Goal: Communication & Community: Participate in discussion

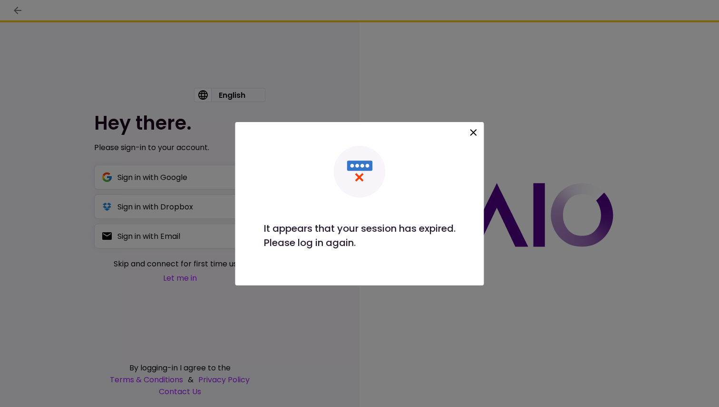
click at [473, 130] on icon at bounding box center [473, 132] width 11 height 11
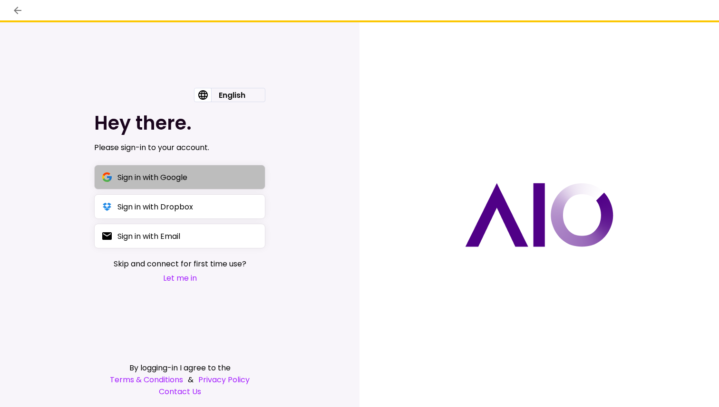
click at [196, 177] on button "Sign in with Google" at bounding box center [179, 177] width 171 height 25
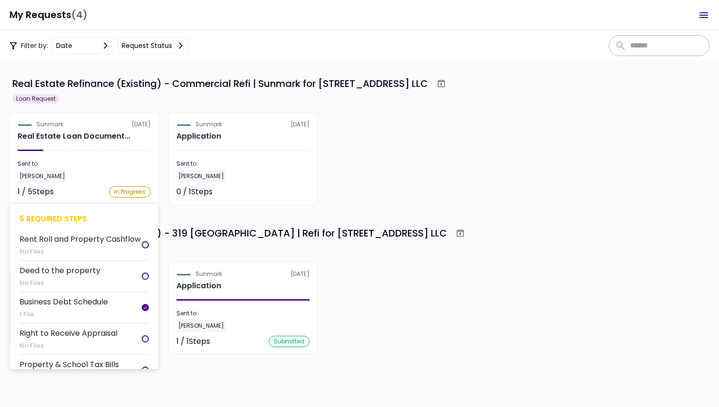
click at [124, 170] on div "[PERSON_NAME]" at bounding box center [84, 176] width 133 height 12
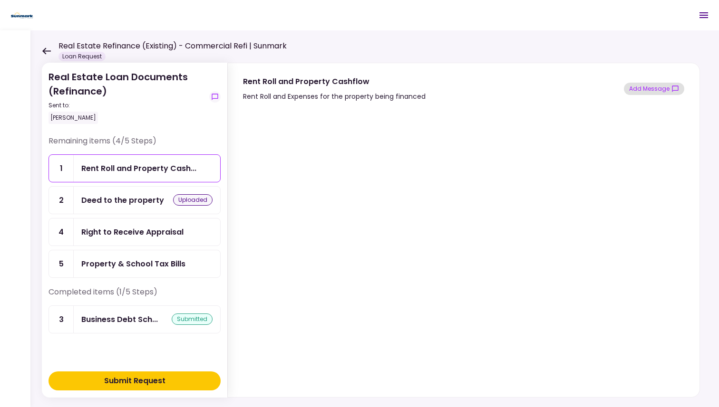
click at [647, 90] on button "Add Message" at bounding box center [654, 89] width 60 height 12
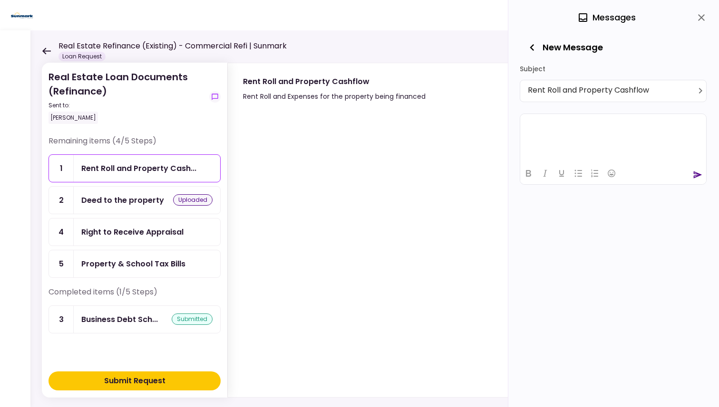
click at [609, 130] on html at bounding box center [613, 125] width 186 height 23
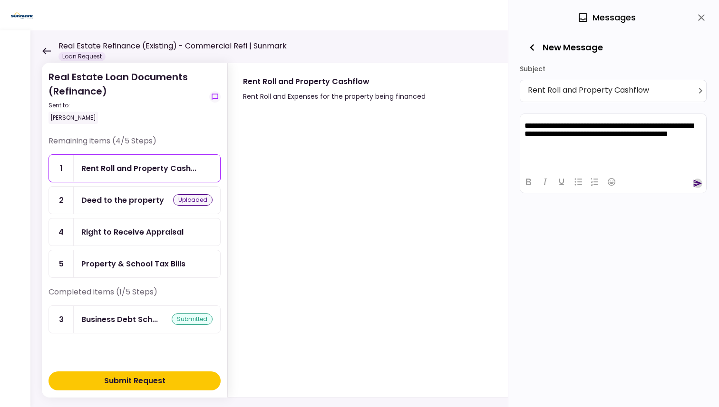
click at [699, 185] on icon "send" at bounding box center [698, 184] width 10 height 10
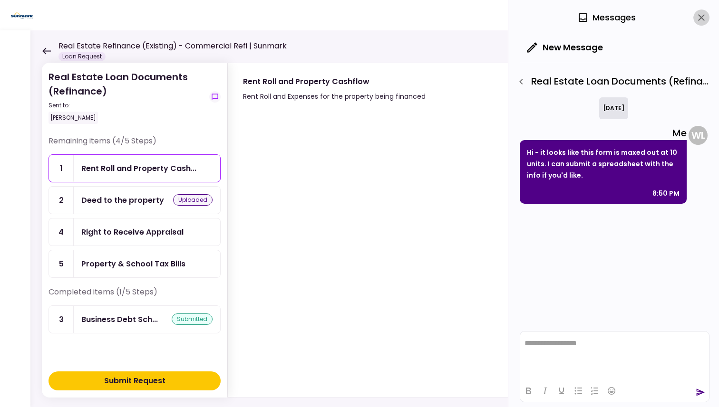
click at [703, 18] on icon "close" at bounding box center [701, 17] width 11 height 11
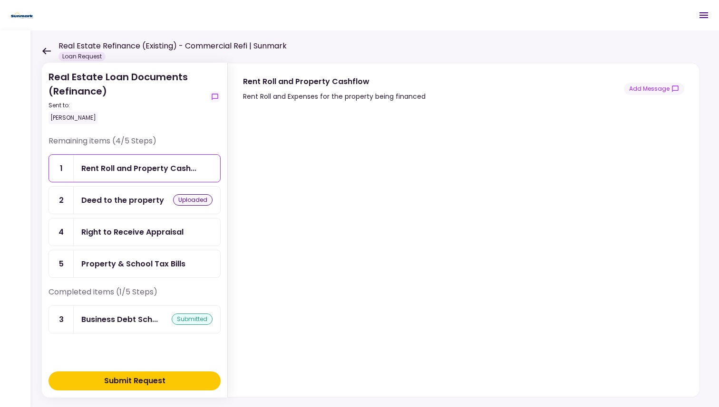
click at [137, 267] on div "Property & School Tax Bills" at bounding box center [133, 264] width 104 height 12
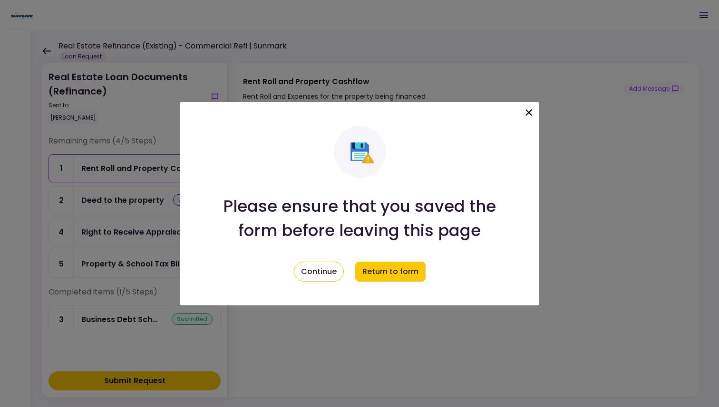
click at [528, 109] on icon at bounding box center [528, 112] width 11 height 11
